Goal: Transaction & Acquisition: Purchase product/service

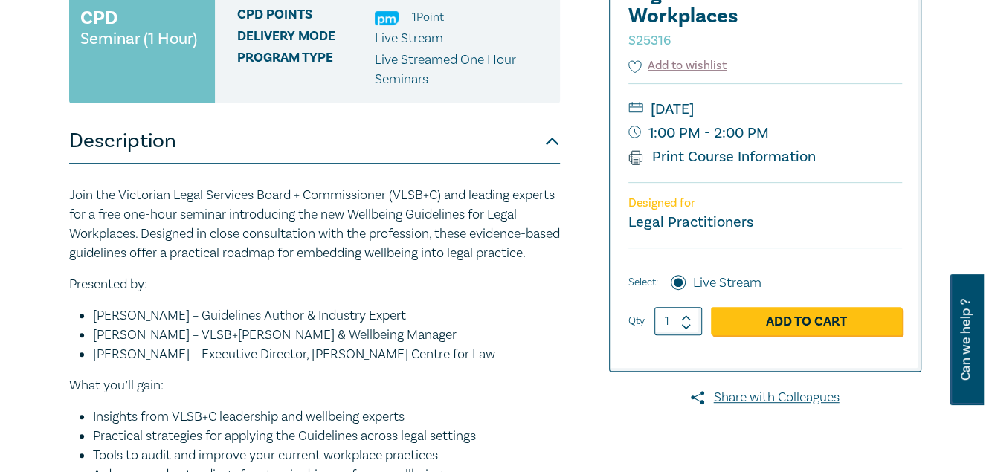
scroll to position [338, 0]
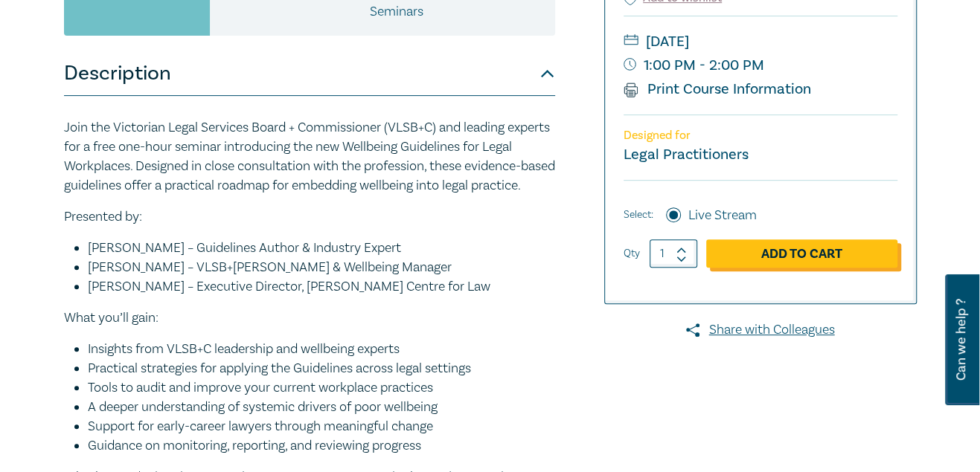
click at [849, 243] on link "Add to Cart" at bounding box center [801, 254] width 191 height 28
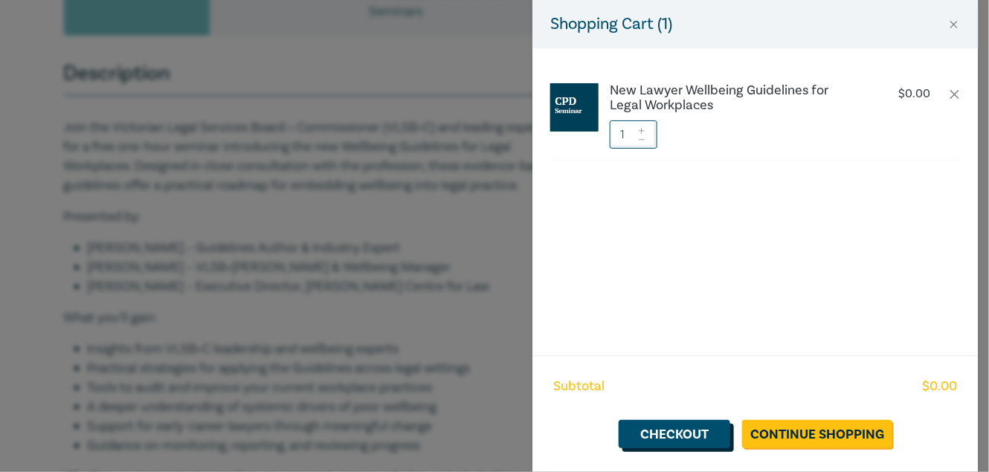
click at [709, 438] on link "Checkout" at bounding box center [675, 434] width 112 height 28
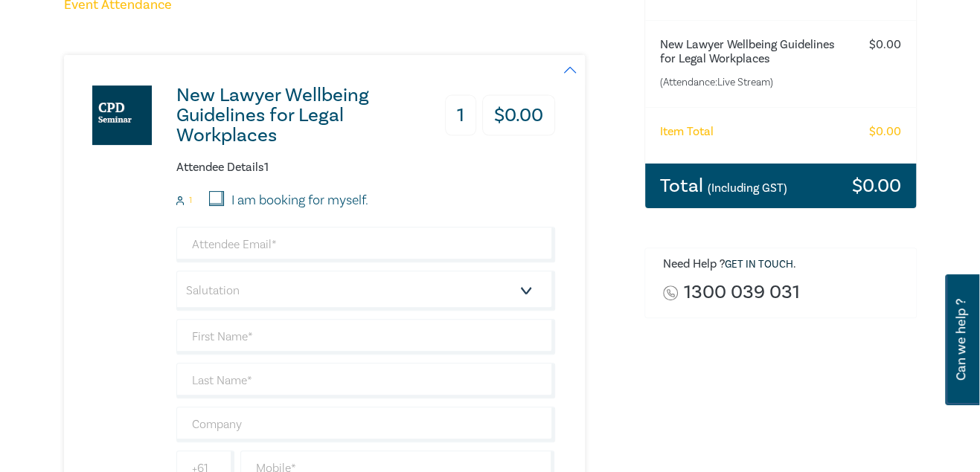
scroll to position [270, 0]
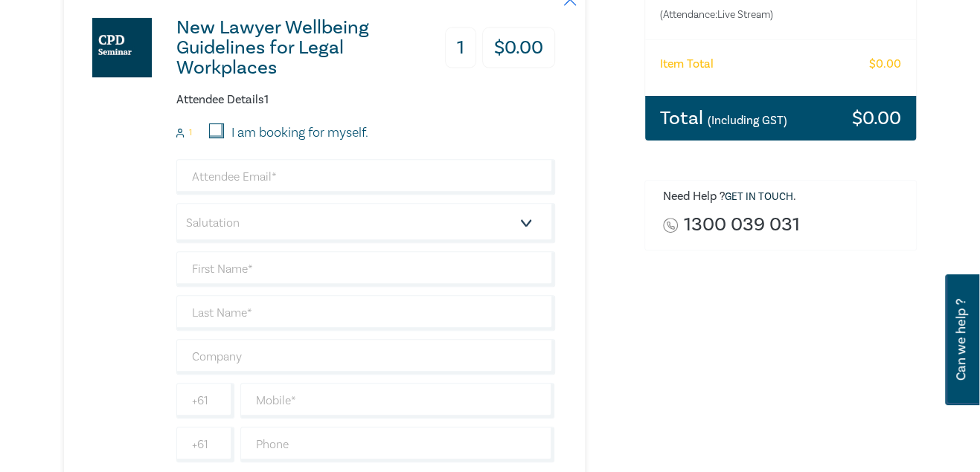
click at [213, 130] on input "I am booking for myself." at bounding box center [216, 130] width 15 height 15
checkbox input "true"
type input "leanne@pearsonslawyers.com.au"
type input "Leanne"
type input "Abela"
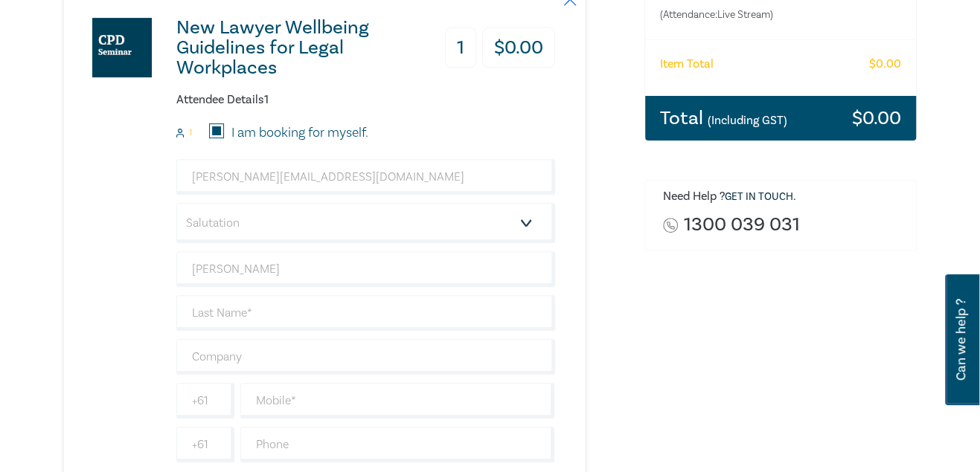
type input "Pearsons Lawyers"
type input "409543070"
click at [242, 167] on input "leanne@pearsonslawyers.com.au" at bounding box center [365, 177] width 379 height 36
drag, startPoint x: 388, startPoint y: 179, endPoint x: 132, endPoint y: 167, distance: 256.2
click at [132, 167] on div "New Lawyer Wellbeing Guidelines for Legal Workplaces 1 $ 0.00 Attendee Details …" at bounding box center [309, 242] width 491 height 510
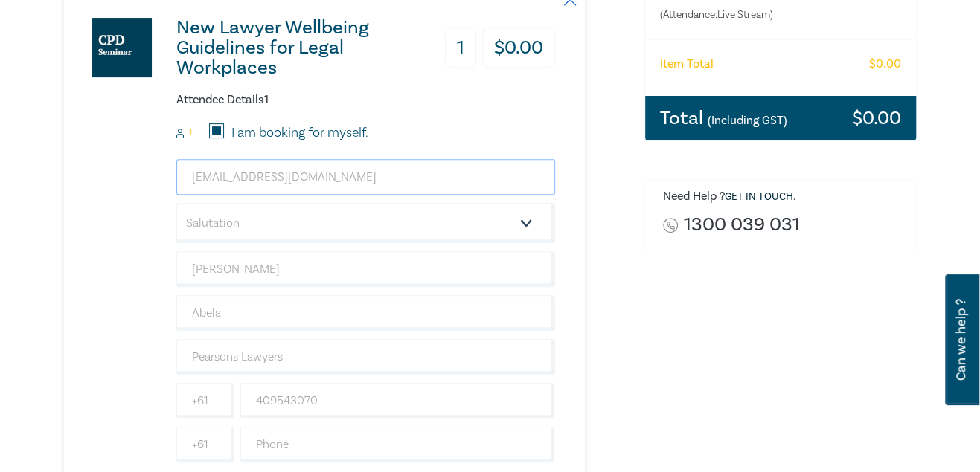
type input "bpe@pearsonslawyers.com.au"
drag, startPoint x: 251, startPoint y: 269, endPoint x: 141, endPoint y: 261, distance: 111.1
click at [141, 261] on div "New Lawyer Wellbeing Guidelines for Legal Workplaces 1 $ 0.00 Attendee Details …" at bounding box center [309, 242] width 491 height 510
type input "[PERSON_NAME]"
type input "Pegus"
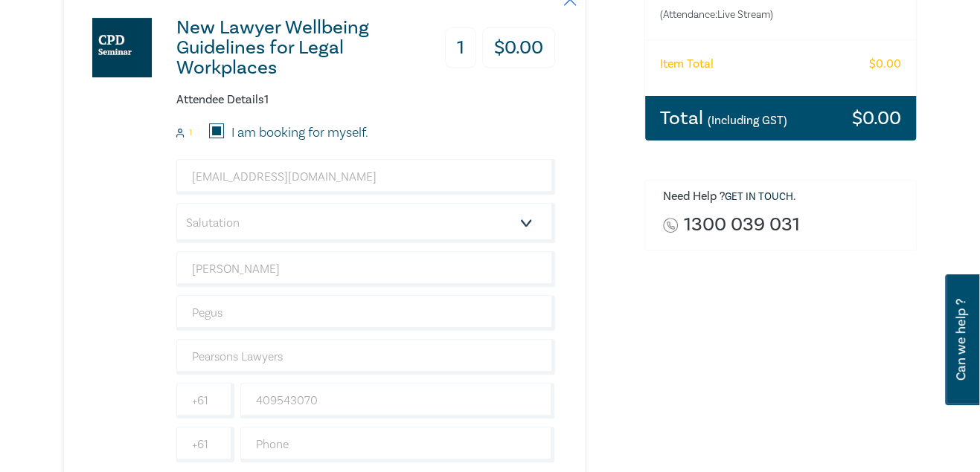
click at [141, 261] on div "New Lawyer Wellbeing Guidelines for Legal Workplaces 1 $ 0.00 Attendee Details …" at bounding box center [309, 242] width 491 height 510
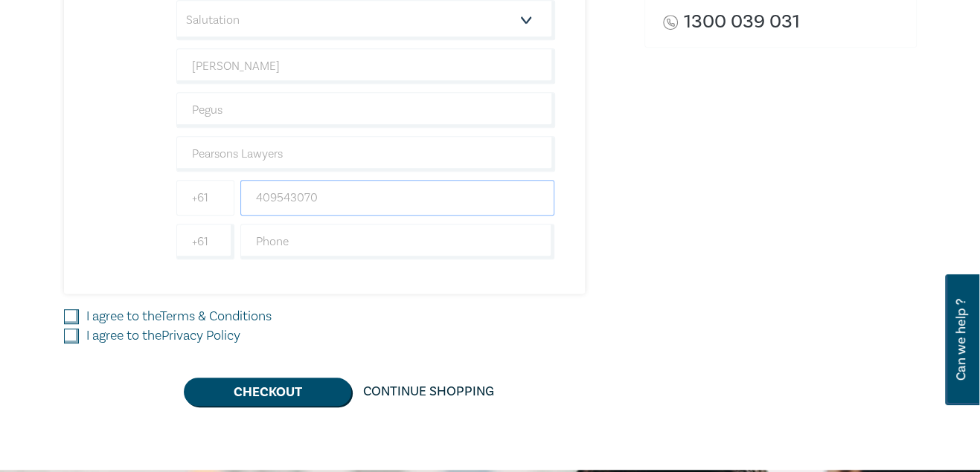
drag, startPoint x: 341, startPoint y: 182, endPoint x: 204, endPoint y: 190, distance: 137.1
click at [204, 190] on div "+61 409543070" at bounding box center [365, 198] width 385 height 36
type input "0437198708"
click at [464, 268] on div "New Lawyer Wellbeing Guidelines for Legal Workplaces 1 $ 0.00 Attendee Details …" at bounding box center [309, 39] width 491 height 510
click at [66, 309] on input "I agree to the Terms & Conditions" at bounding box center [71, 316] width 15 height 15
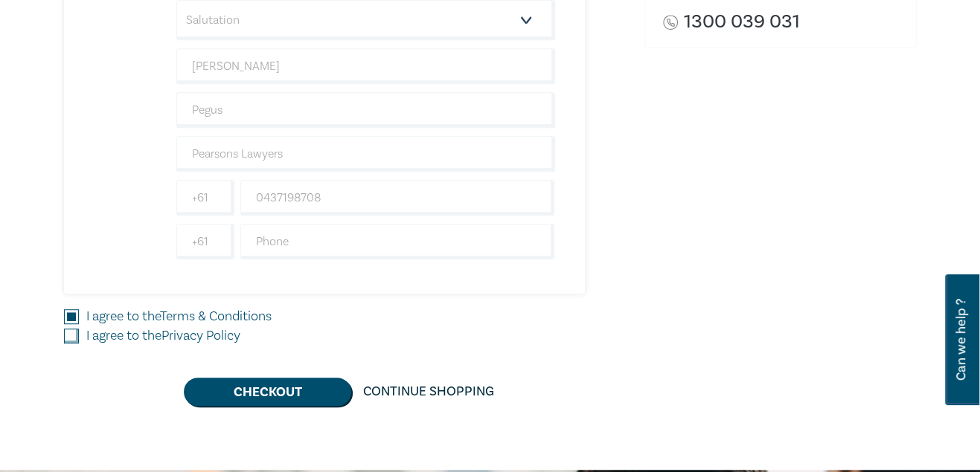
click at [68, 319] on input "I agree to the Terms & Conditions" at bounding box center [71, 316] width 15 height 15
drag, startPoint x: 70, startPoint y: 312, endPoint x: 71, endPoint y: 330, distance: 17.9
click at [70, 315] on input "I agree to the Terms & Conditions" at bounding box center [71, 316] width 15 height 15
checkbox input "true"
click at [71, 330] on input "I agree to the Privacy Policy" at bounding box center [71, 336] width 15 height 15
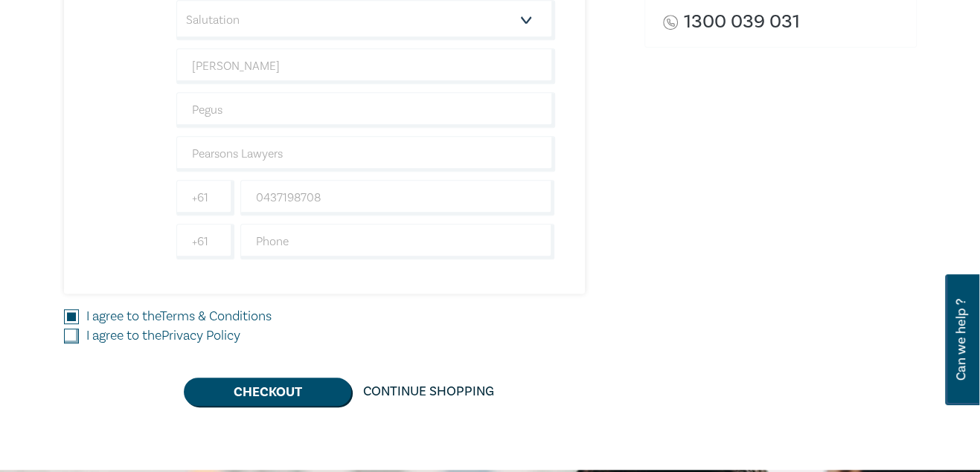
checkbox input "true"
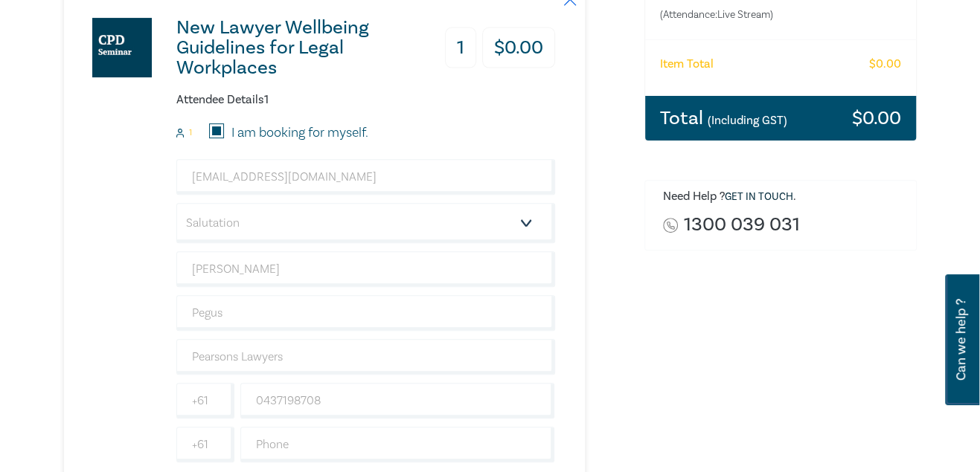
scroll to position [405, 0]
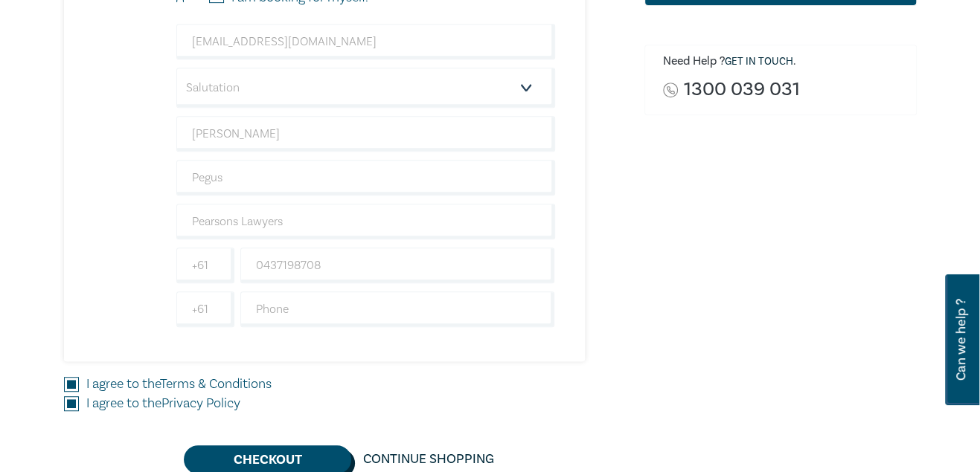
click at [297, 449] on button "Checkout" at bounding box center [267, 460] width 167 height 28
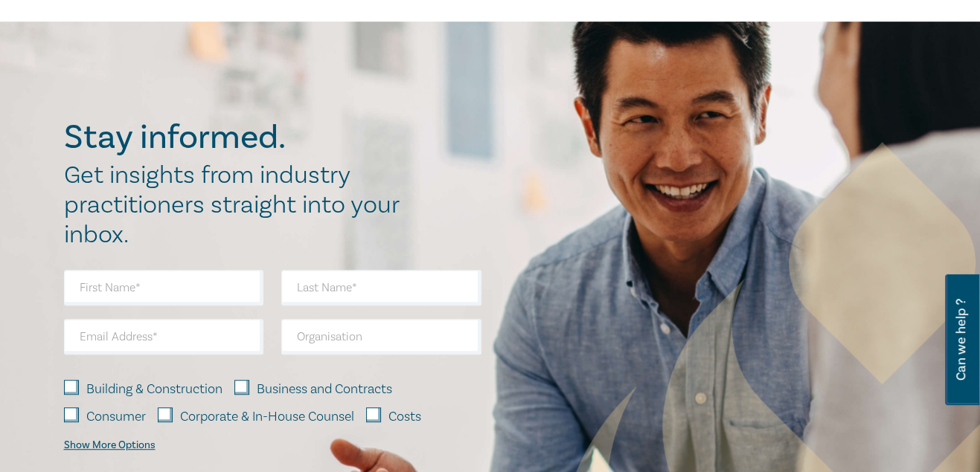
scroll to position [0, 0]
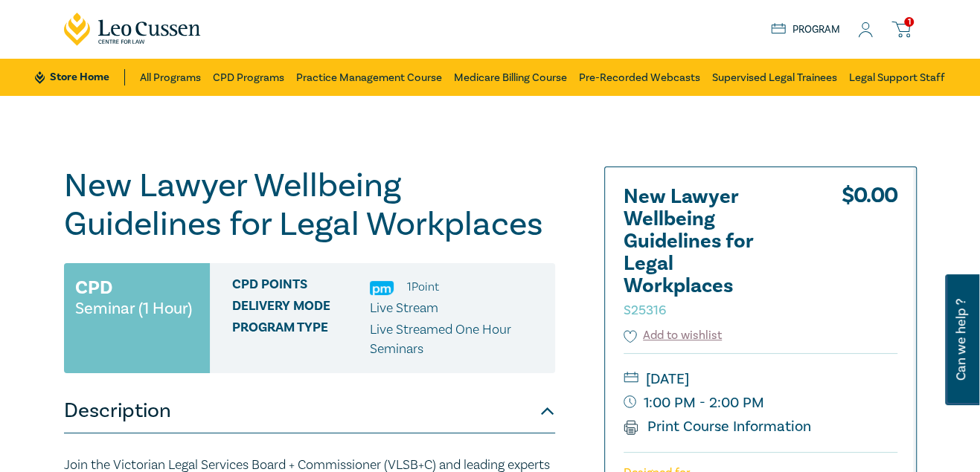
click at [859, 30] on icon at bounding box center [865, 30] width 15 height 16
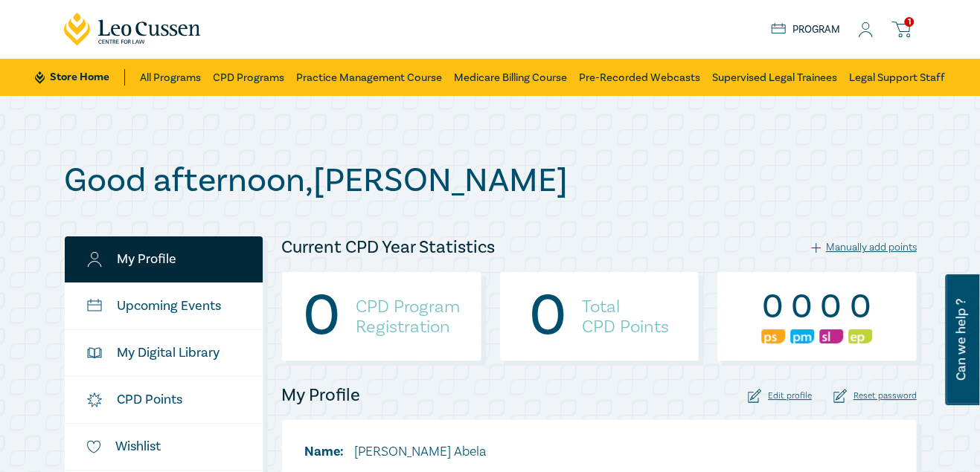
scroll to position [338, 0]
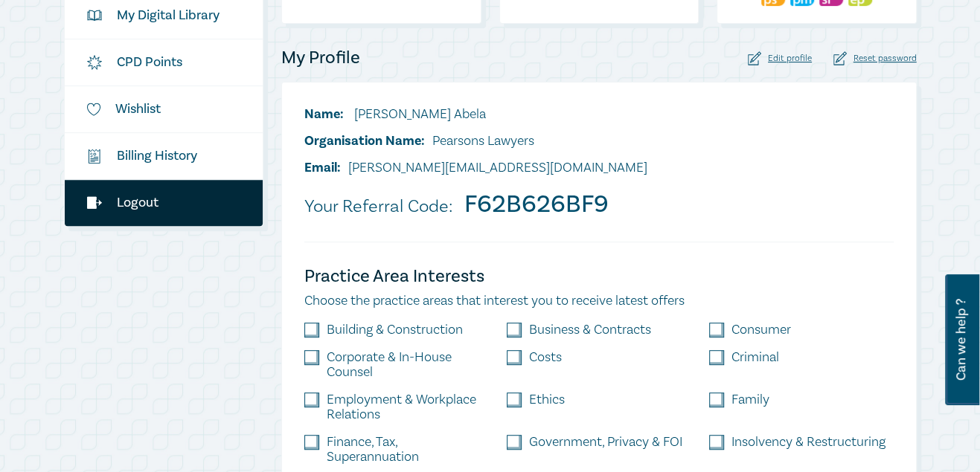
click at [141, 202] on link "Logout" at bounding box center [164, 203] width 199 height 46
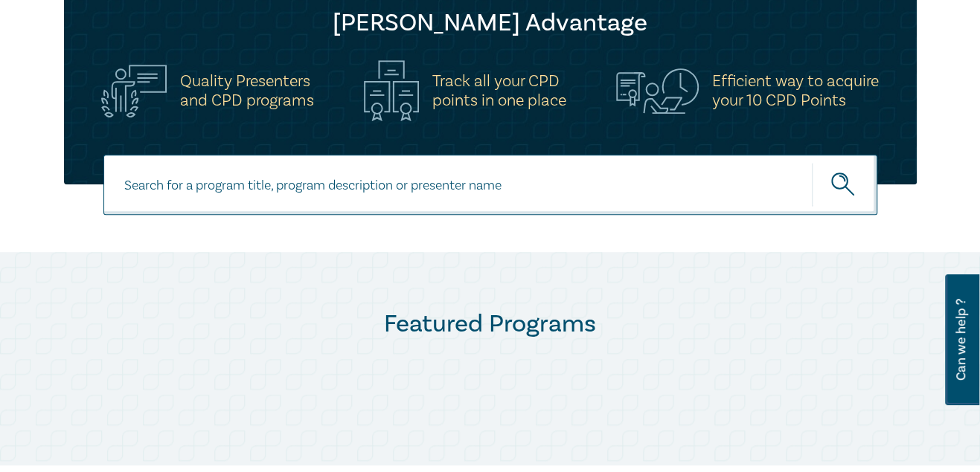
scroll to position [608, 0]
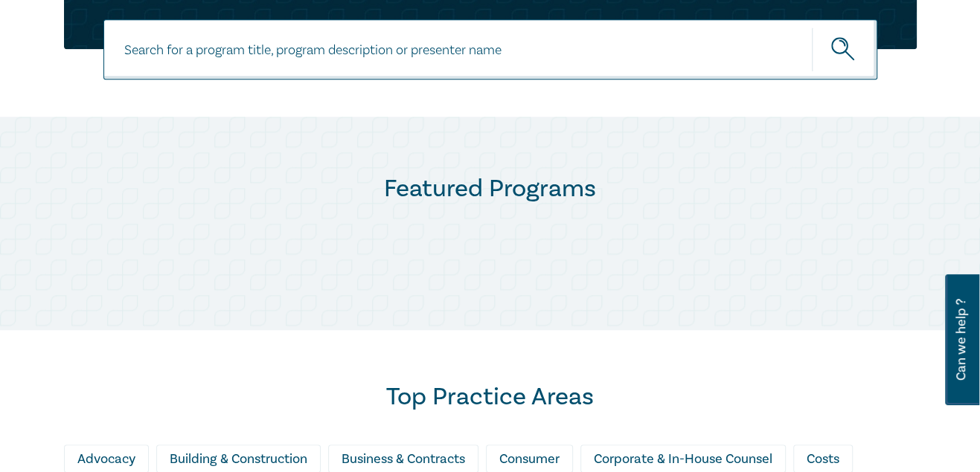
click at [298, 58] on input at bounding box center [490, 49] width 774 height 60
type input "wellbeing"
click at [812, 27] on button "submit" at bounding box center [844, 49] width 65 height 45
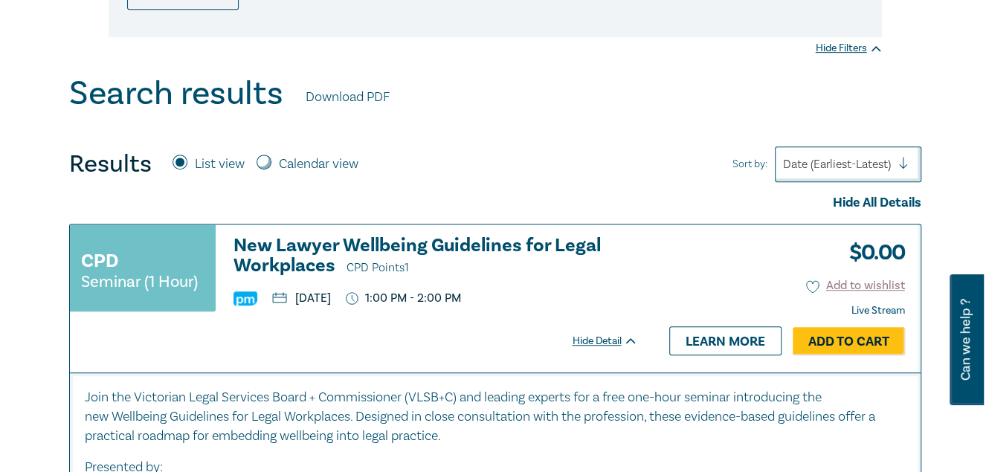
scroll to position [541, 0]
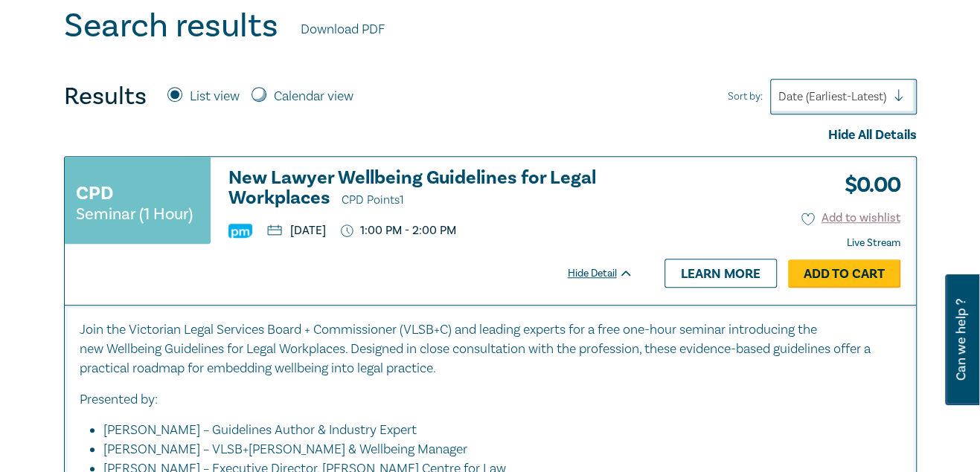
click at [830, 275] on link "Add to Cart" at bounding box center [844, 274] width 112 height 28
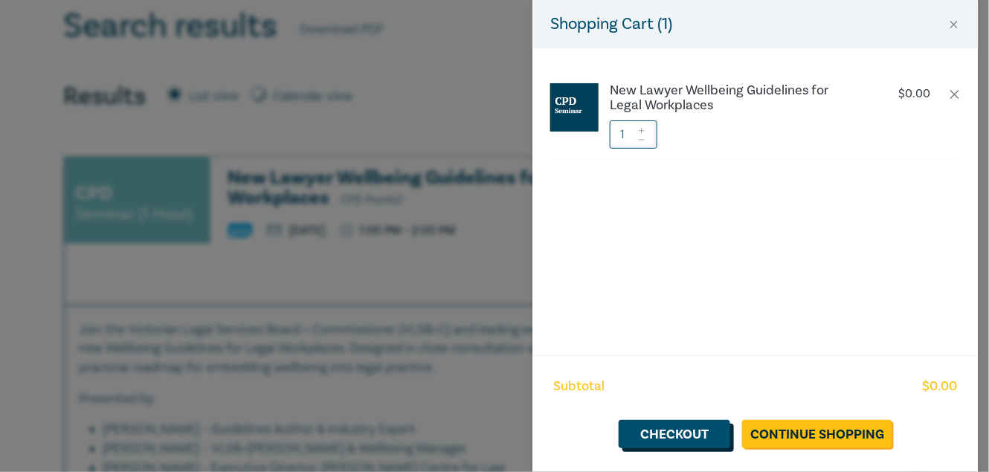
click at [672, 443] on link "Checkout" at bounding box center [675, 434] width 112 height 28
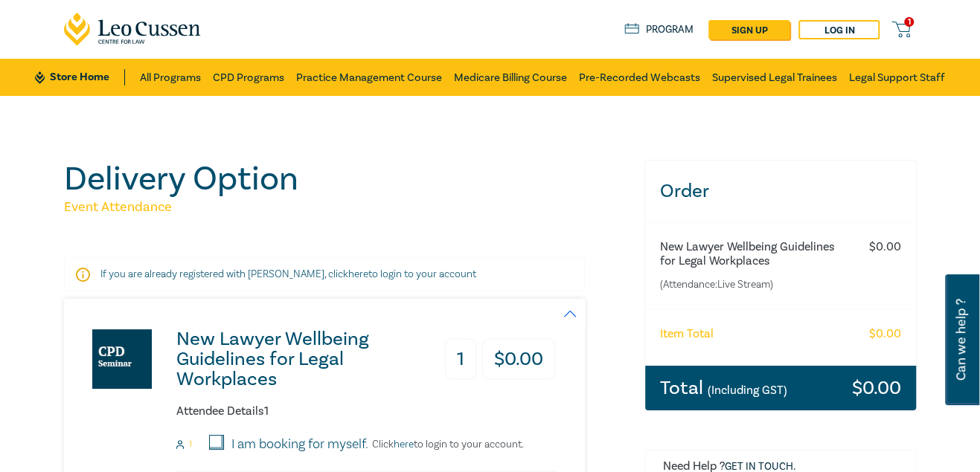
scroll to position [202, 0]
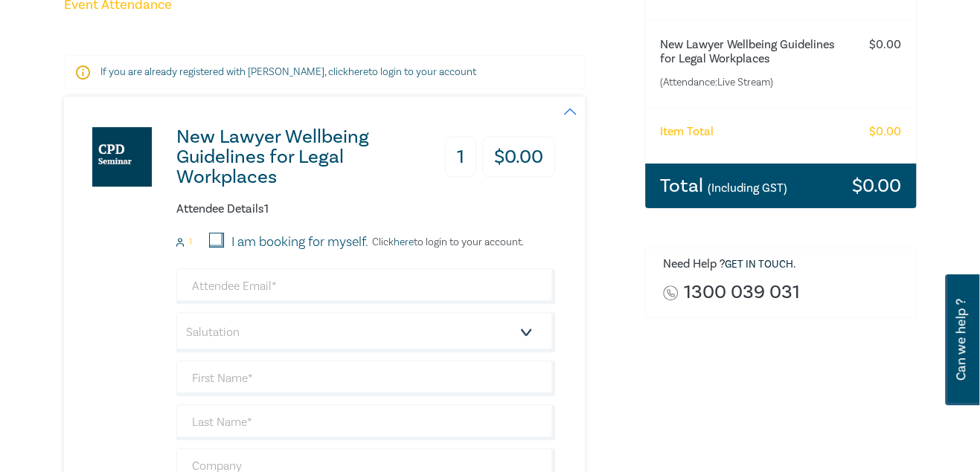
click at [214, 242] on input "I am booking for myself." at bounding box center [216, 240] width 15 height 15
checkbox input "true"
click at [228, 281] on input "email" at bounding box center [365, 287] width 379 height 36
type input "bpe@pearsonslawyers.com.au"
click at [222, 328] on select "Salutation Mr. Mrs. Ms. Miss Dr. Prof. Other" at bounding box center [365, 332] width 379 height 40
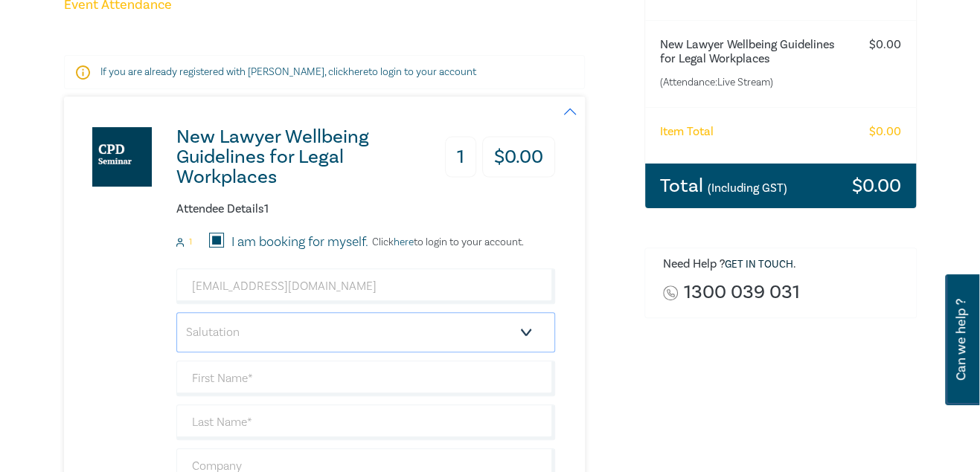
select select "Mrs."
click at [176, 312] on select "Salutation Mr. Mrs. Ms. Miss Dr. Prof. Other" at bounding box center [365, 332] width 379 height 40
click at [219, 368] on input "text" at bounding box center [365, 379] width 379 height 36
type input "[PERSON_NAME]"
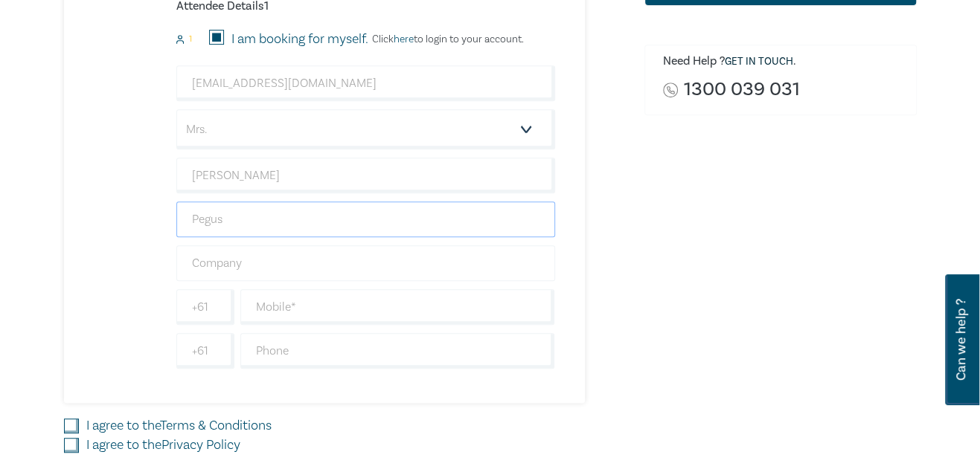
type input "Pegus"
click at [252, 269] on input "text" at bounding box center [365, 263] width 379 height 36
type input "Pearsons Lawyers Pty Ltd"
click at [291, 306] on input "text" at bounding box center [397, 307] width 315 height 36
type input "0437198708"
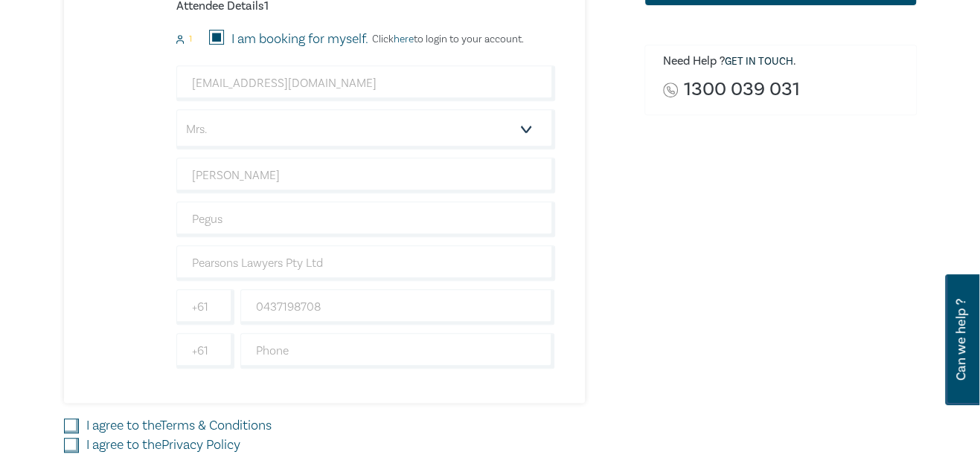
click at [73, 425] on input "I agree to the Terms & Conditions" at bounding box center [71, 426] width 15 height 15
checkbox input "true"
drag, startPoint x: 65, startPoint y: 435, endPoint x: 77, endPoint y: 450, distance: 18.6
click at [68, 443] on input "I agree to the Privacy Policy" at bounding box center [71, 445] width 15 height 15
checkbox input "true"
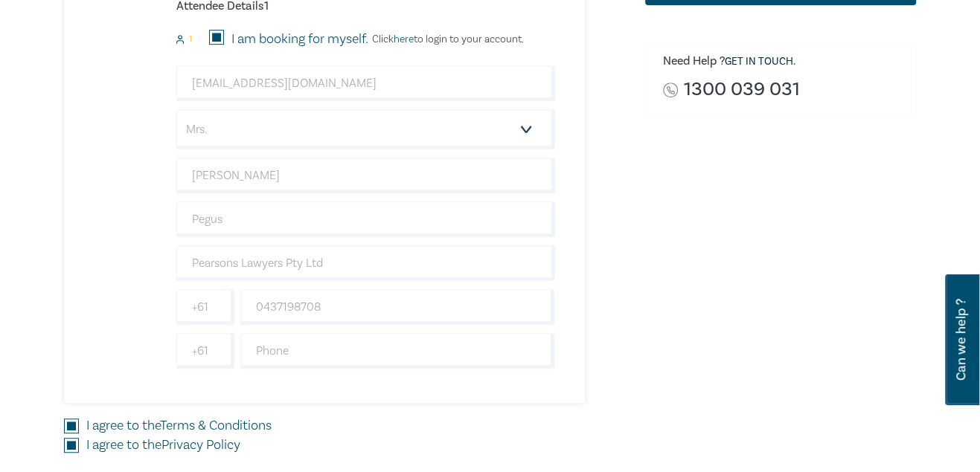
scroll to position [608, 0]
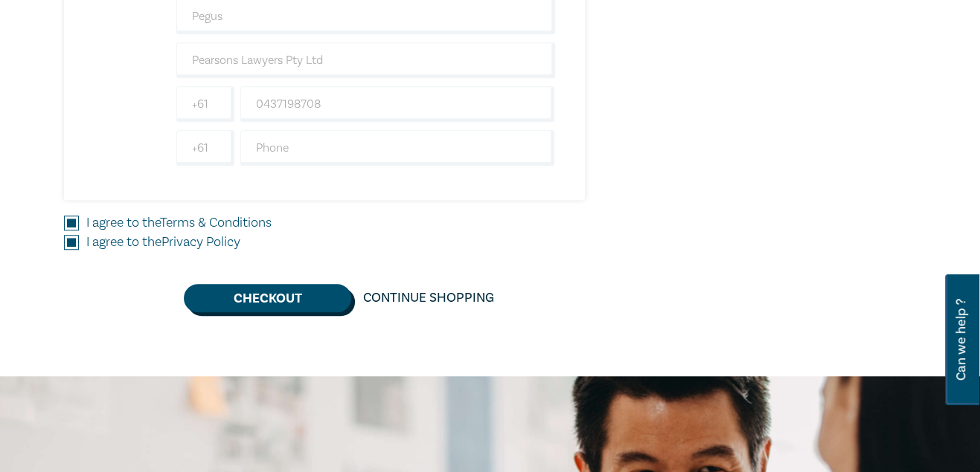
click at [303, 288] on button "Checkout" at bounding box center [267, 298] width 167 height 28
